Goal: Book appointment/travel/reservation

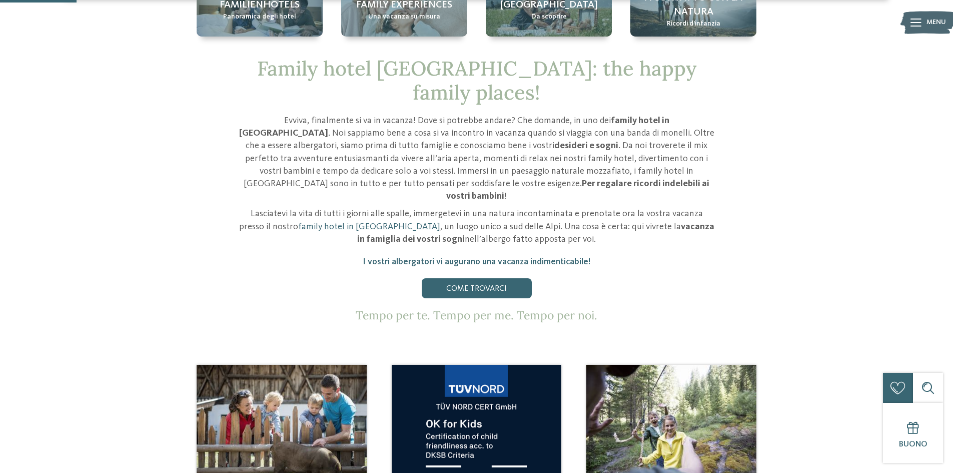
scroll to position [360, 0]
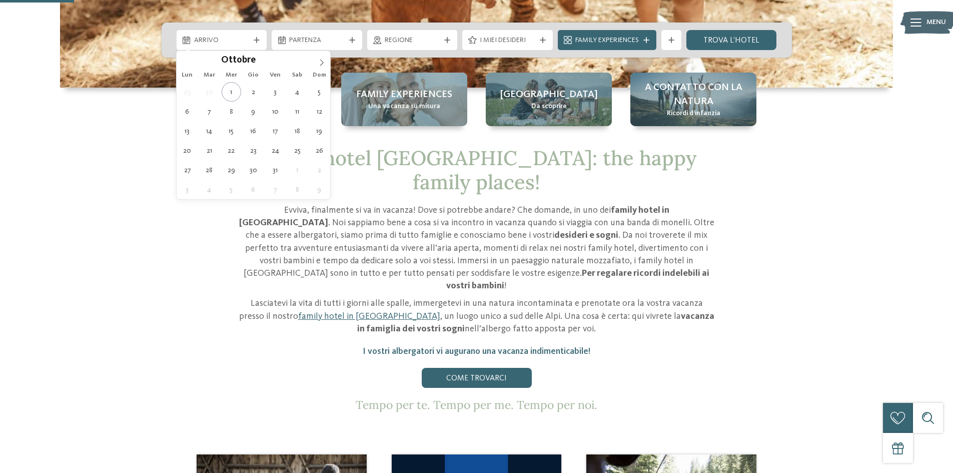
click at [238, 44] on span "Arrivo" at bounding box center [222, 41] width 56 height 10
type div "[DATE]"
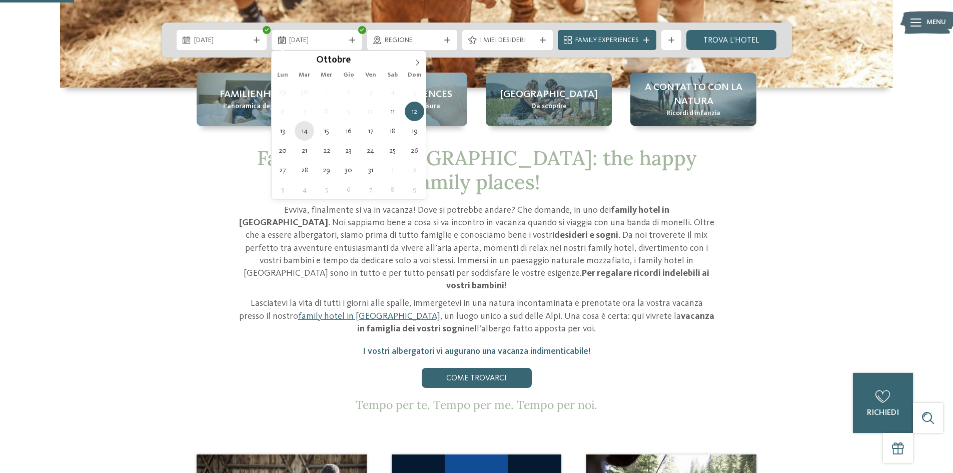
type div "[DATE]"
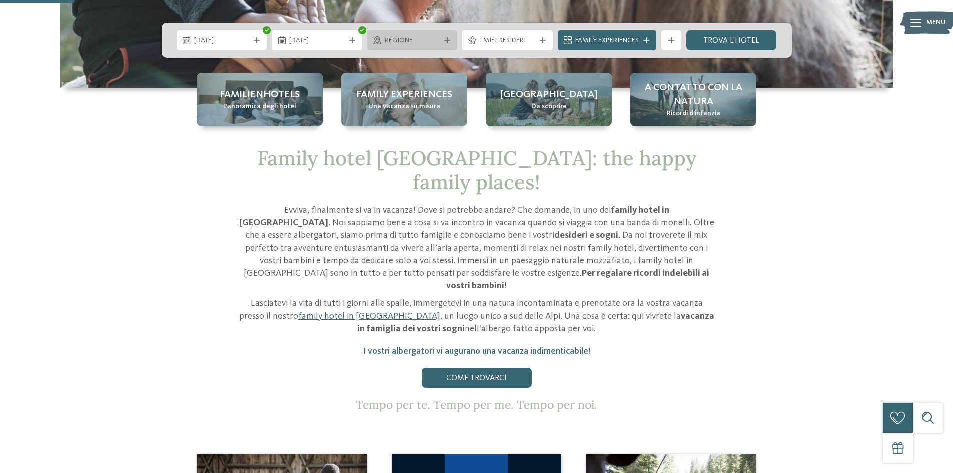
click at [428, 43] on span "Regione" at bounding box center [413, 41] width 56 height 10
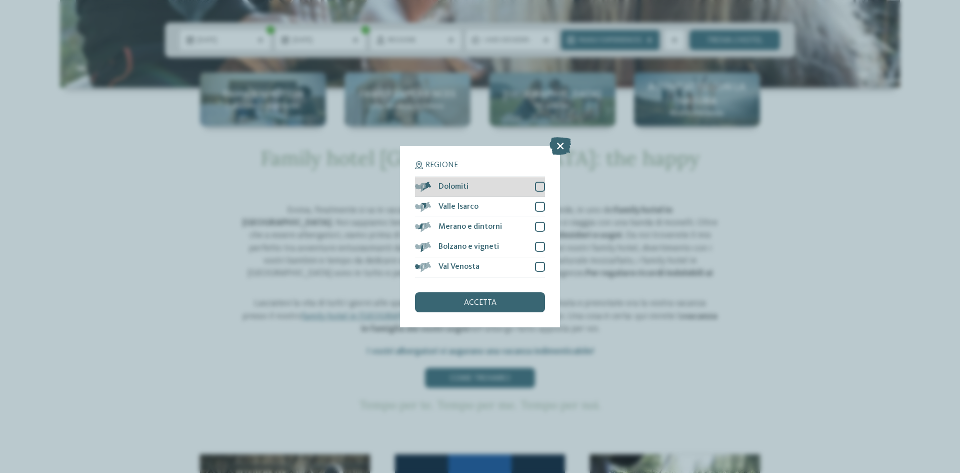
click at [538, 187] on div at bounding box center [540, 187] width 10 height 10
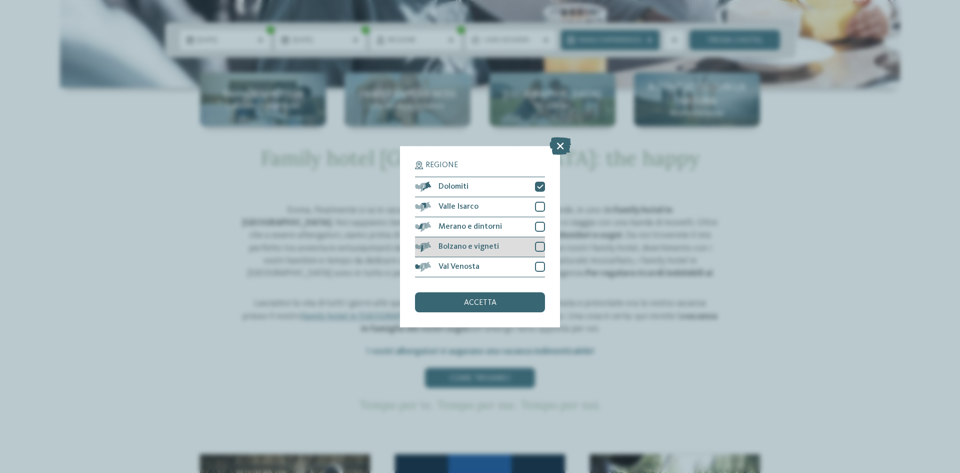
click at [541, 247] on div at bounding box center [540, 247] width 10 height 10
click at [474, 306] on span "accetta" at bounding box center [480, 303] width 33 height 8
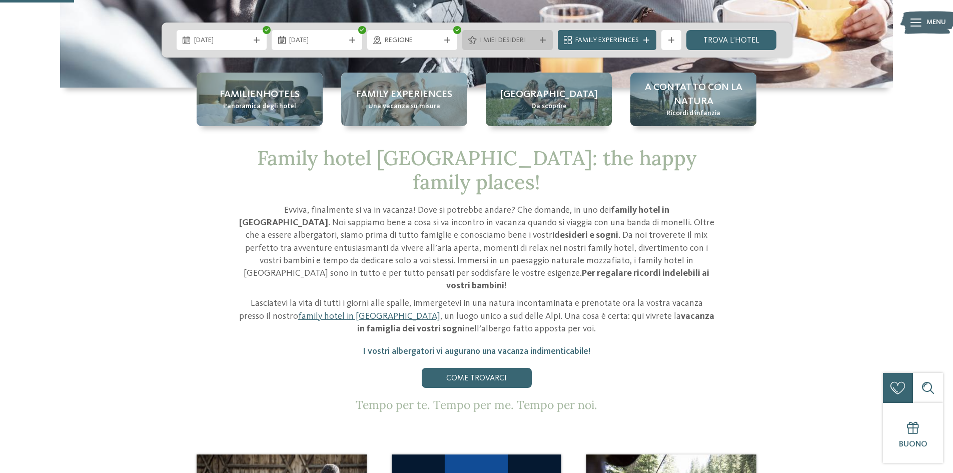
click at [507, 39] on span "I miei desideri" at bounding box center [508, 41] width 56 height 10
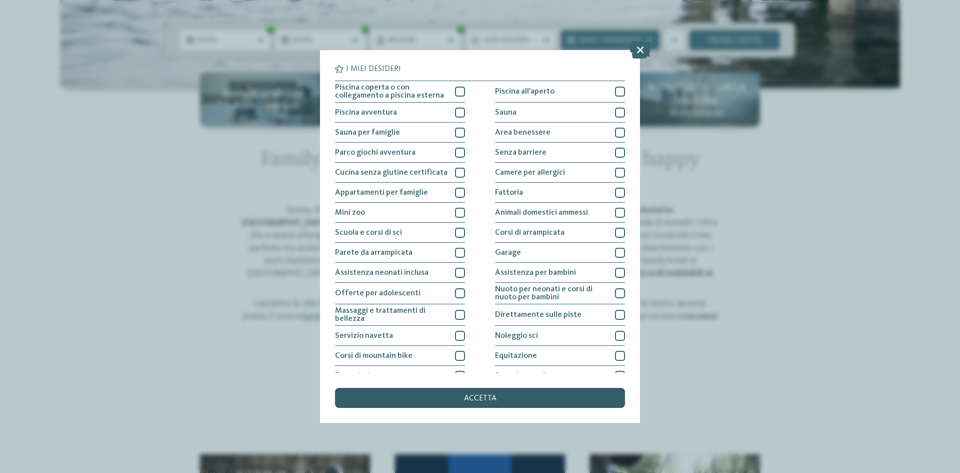
click at [469, 394] on div "accetta" at bounding box center [480, 398] width 290 height 20
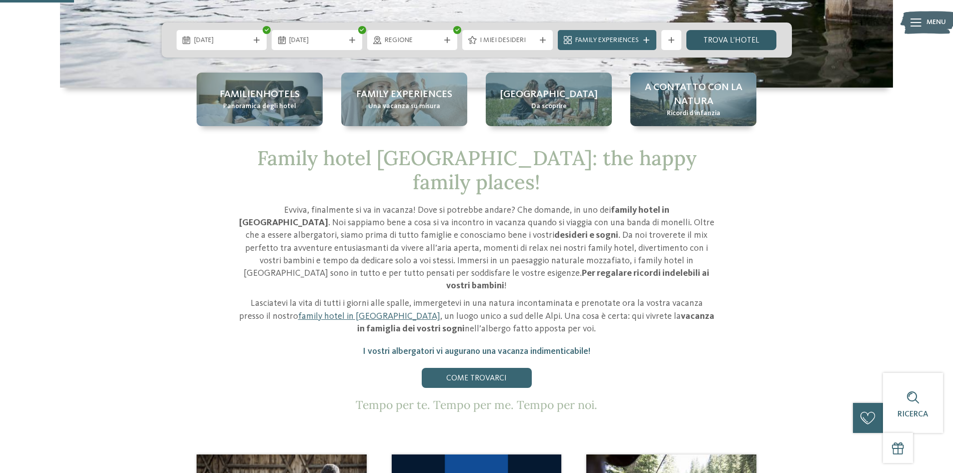
click at [711, 42] on link "trova l’hotel" at bounding box center [731, 40] width 91 height 20
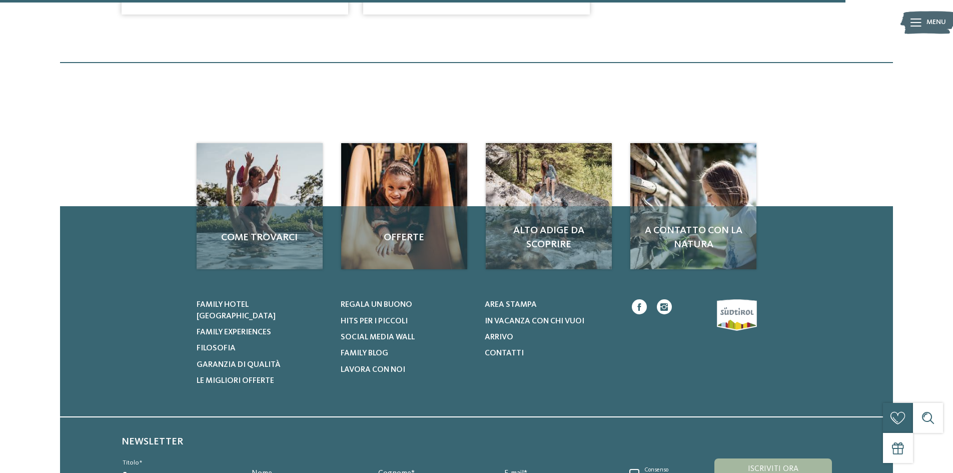
scroll to position [1167, 0]
